Goal: Task Accomplishment & Management: Manage account settings

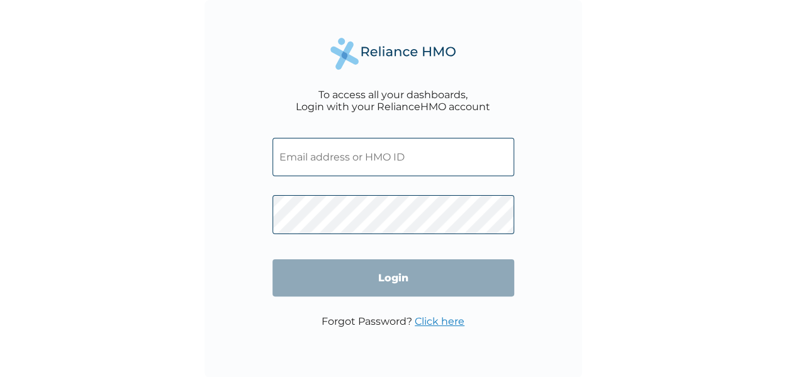
click at [420, 167] on input "text" at bounding box center [394, 157] width 242 height 38
paste input "GBI/10176/D"
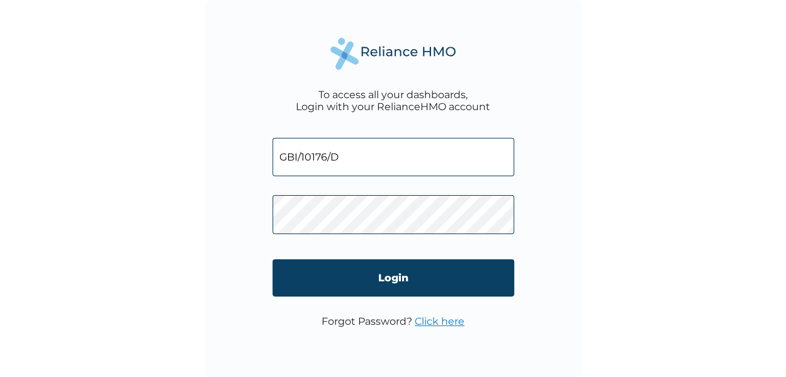
type input "GBI/10176/D"
click at [391, 274] on input "Login" at bounding box center [393, 277] width 242 height 37
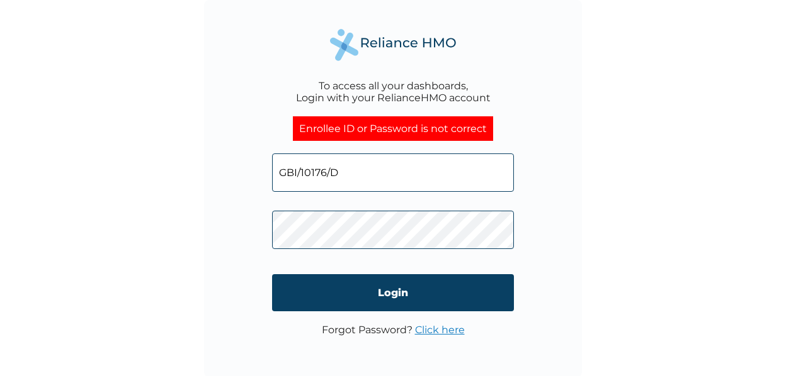
click at [364, 170] on input "GBI/10176/D" at bounding box center [393, 173] width 242 height 38
click at [330, 178] on input "GBI/10176/" at bounding box center [393, 173] width 242 height 38
type input "GBI/10176/A"
click at [393, 296] on input "Login" at bounding box center [393, 292] width 242 height 37
click at [340, 180] on input "GBI/10176/A" at bounding box center [393, 173] width 242 height 38
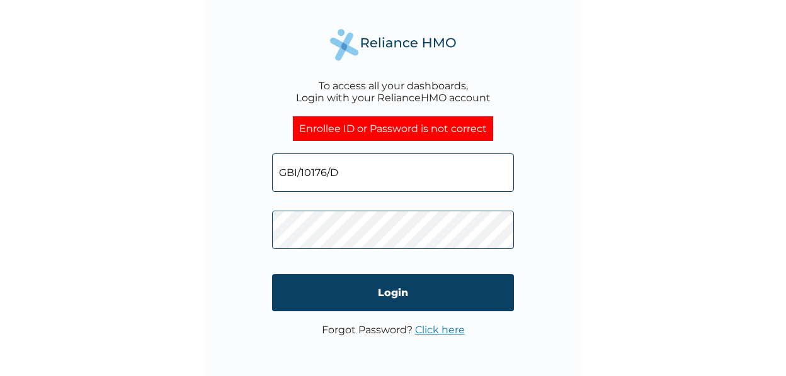
type input "GBI/10176/D"
click at [399, 292] on input "Login" at bounding box center [393, 292] width 242 height 37
click at [439, 332] on link "Click here" at bounding box center [440, 330] width 50 height 12
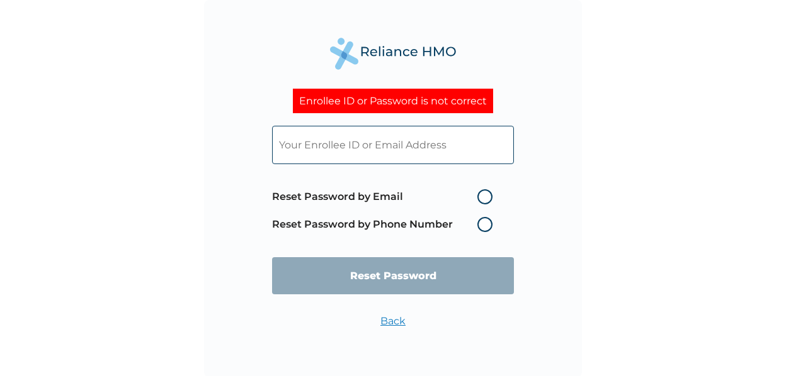
click at [483, 196] on label "Reset Password by Email" at bounding box center [385, 196] width 227 height 15
click at [480, 196] on input "Reset Password by Email" at bounding box center [470, 197] width 20 height 20
radio input "true"
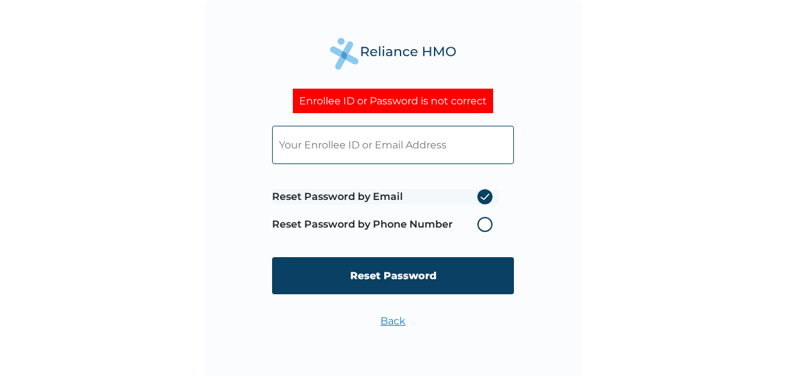
click at [414, 154] on input "text" at bounding box center [393, 145] width 242 height 38
click at [372, 147] on input "text" at bounding box center [393, 145] width 242 height 38
paste input "GBI/10176/D"
type input "GBI/10176/D"
click at [388, 282] on input "Reset Password" at bounding box center [393, 275] width 242 height 37
